Goal: Download file/media

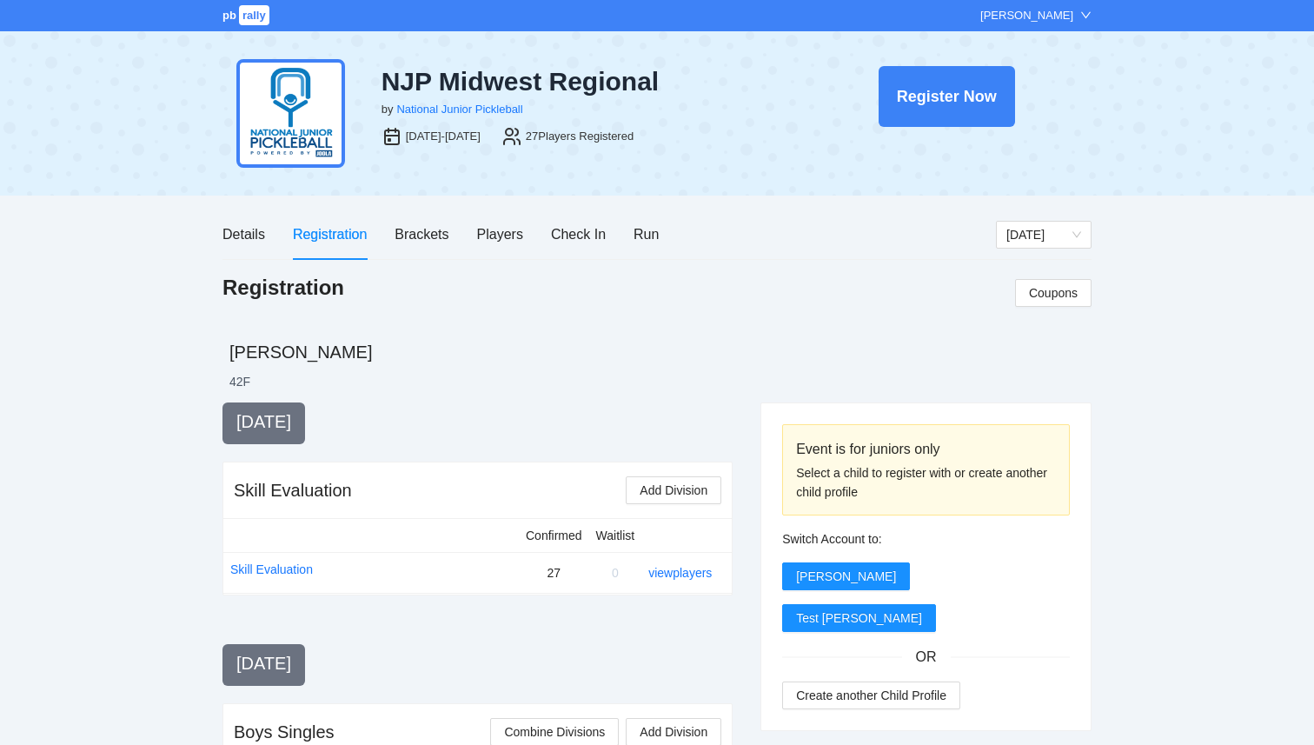
click at [244, 22] on span "rally" at bounding box center [254, 15] width 30 height 20
click at [487, 245] on div "Players" at bounding box center [500, 234] width 46 height 22
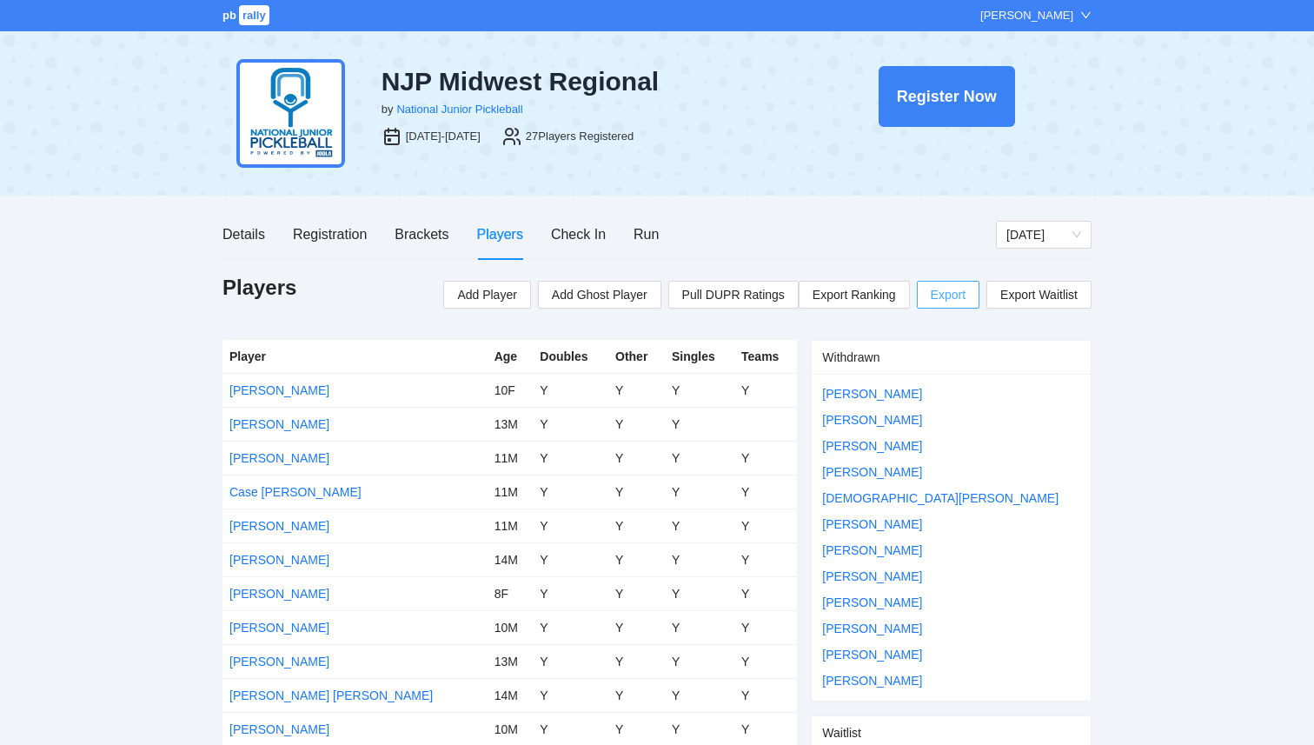
click at [943, 297] on span "Export" at bounding box center [948, 295] width 35 height 26
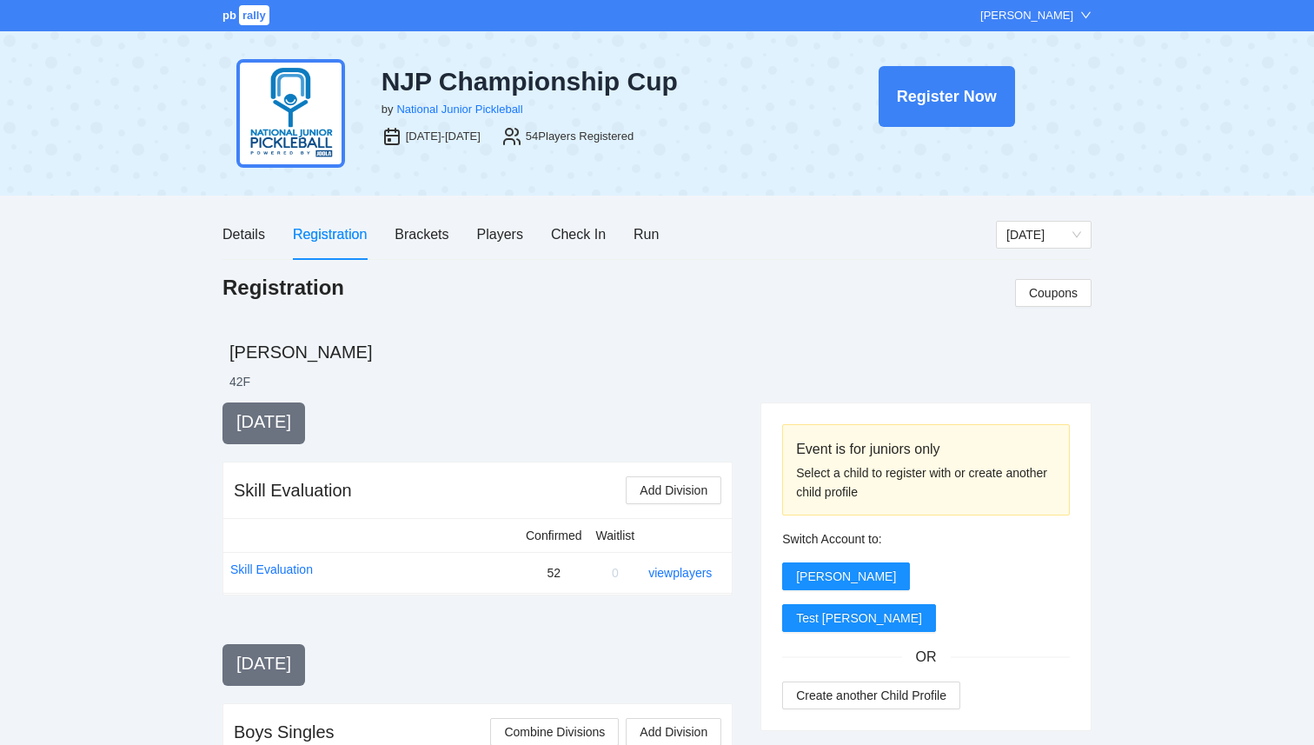
click at [523, 234] on div "Details Registration Brackets Players Check In Run" at bounding box center [440, 234] width 436 height 50
click at [520, 233] on div "Players" at bounding box center [500, 234] width 46 height 22
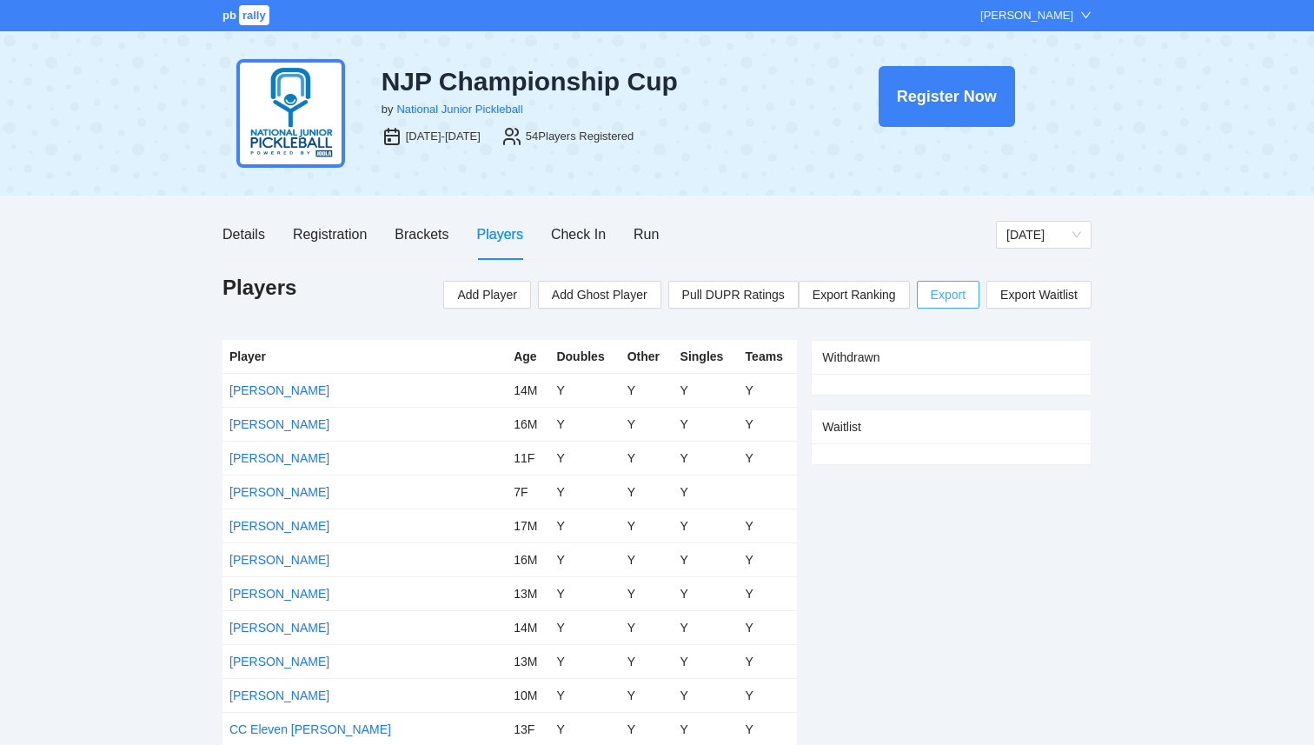
click at [937, 302] on span "Export" at bounding box center [948, 295] width 35 height 26
